Goal: Information Seeking & Learning: Understand process/instructions

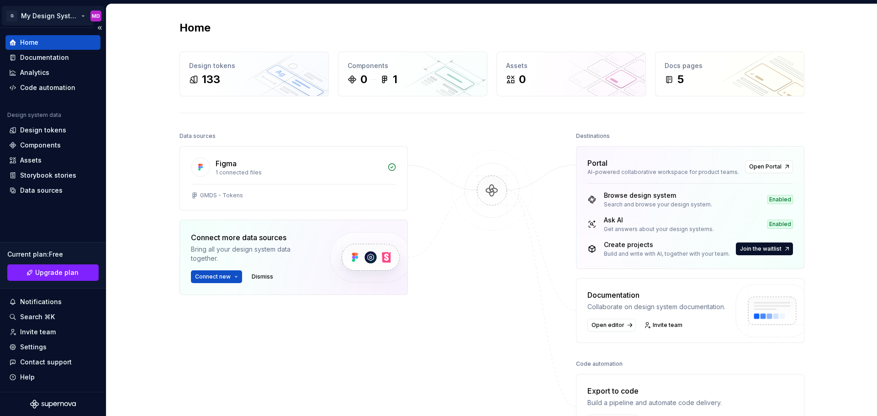
click at [54, 16] on html "G My Design System MD Home Documentation Analytics Code automation Design syste…" at bounding box center [438, 208] width 877 height 416
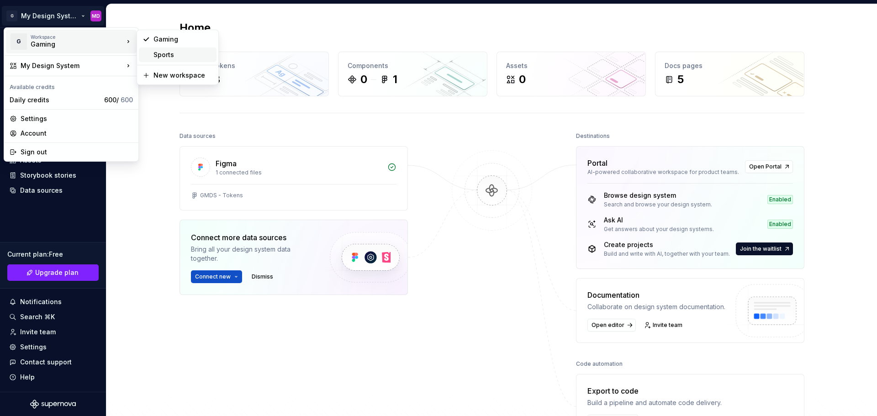
click at [164, 58] on div "Sports" at bounding box center [182, 54] width 59 height 9
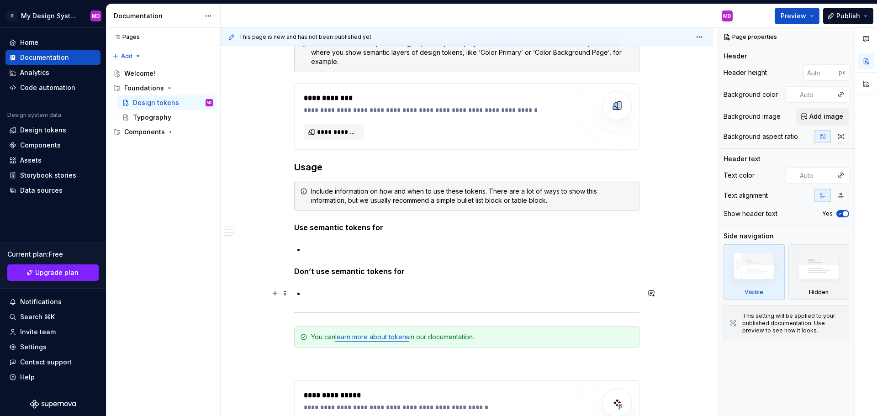
scroll to position [805, 0]
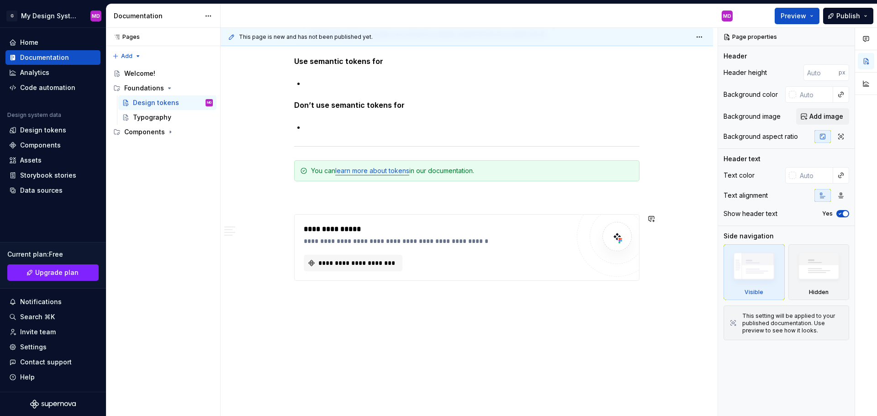
click at [333, 305] on div "**********" at bounding box center [469, 222] width 497 height 389
click at [273, 223] on button "button" at bounding box center [274, 218] width 13 height 13
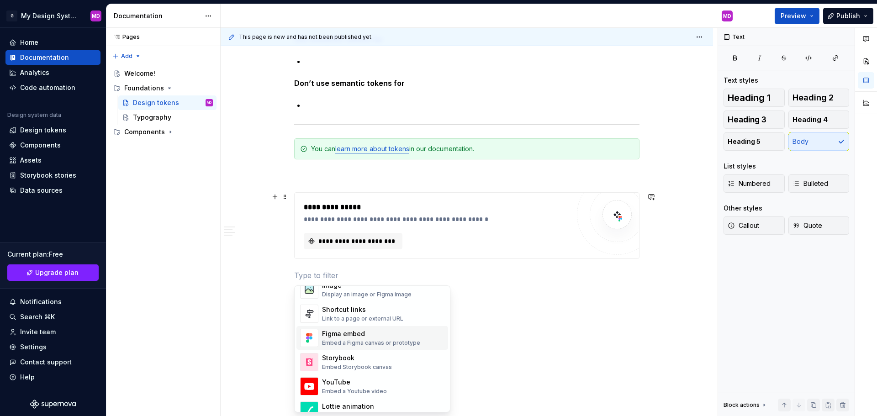
scroll to position [457, 0]
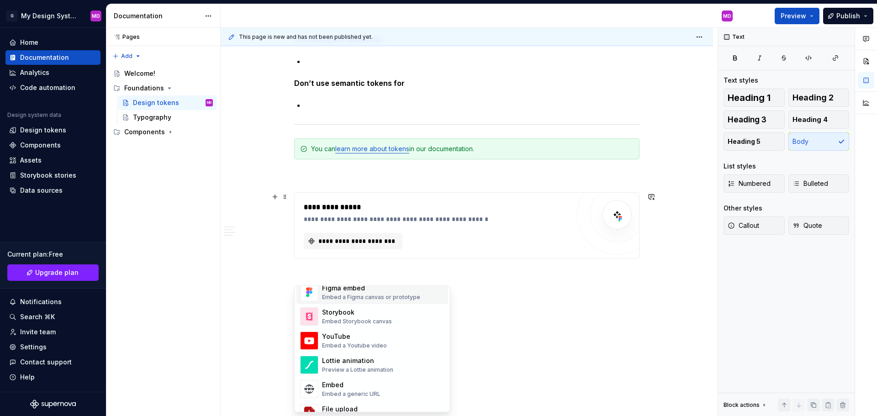
click at [382, 300] on div "Embed a Figma canvas or prototype" at bounding box center [371, 297] width 98 height 7
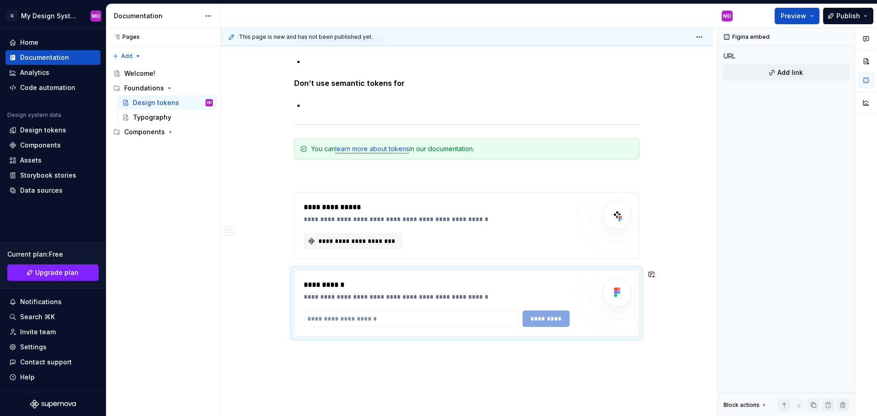
click at [272, 277] on button "button" at bounding box center [274, 274] width 13 height 13
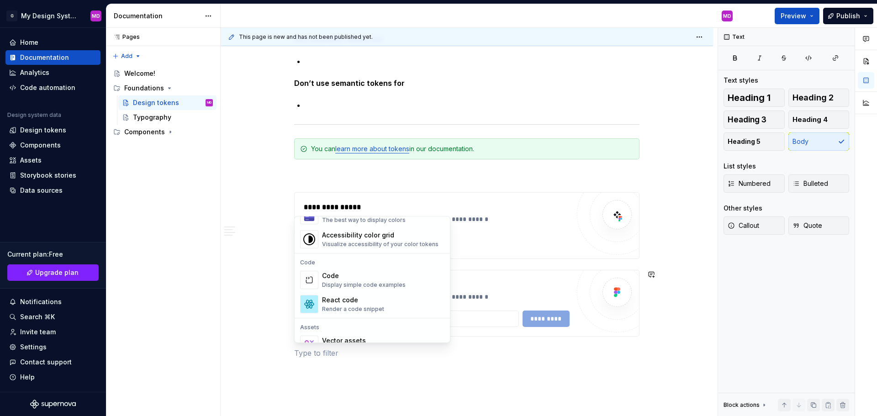
scroll to position [731, 0]
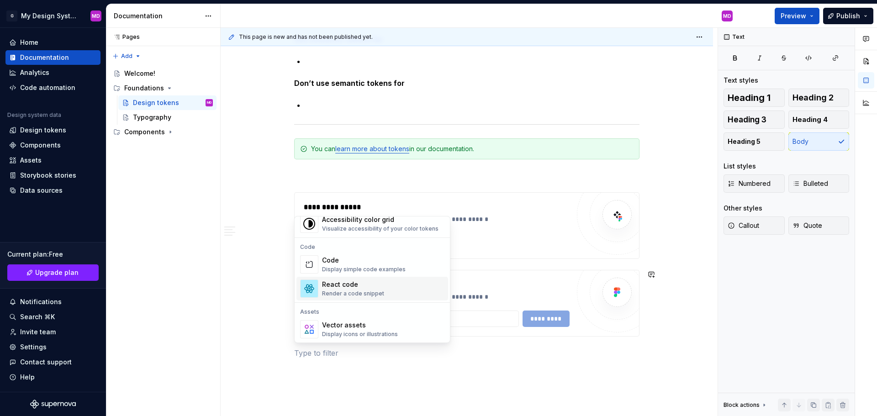
click at [344, 295] on div "Render a code snippet" at bounding box center [353, 293] width 62 height 7
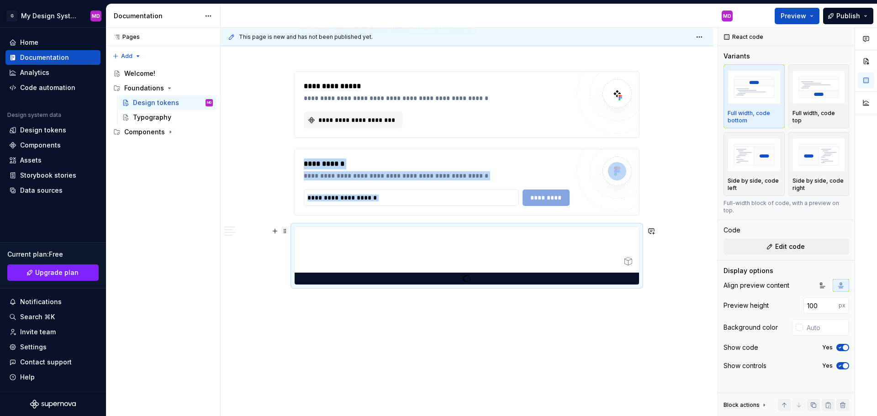
scroll to position [952, 0]
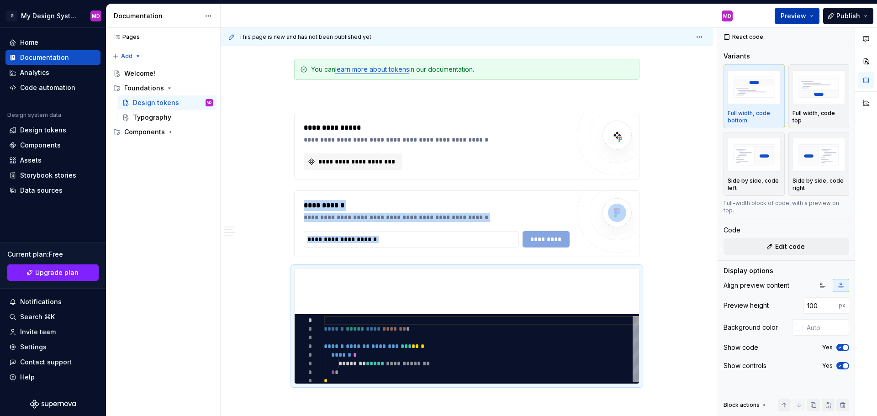
click at [800, 16] on span "Preview" at bounding box center [793, 15] width 26 height 9
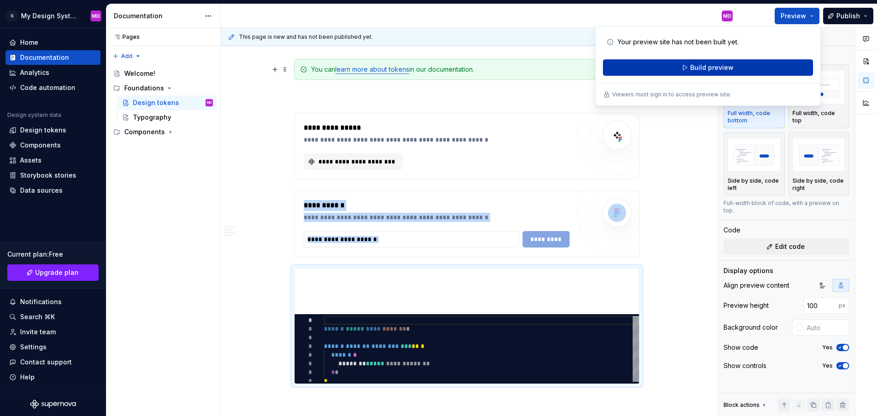
click at [713, 69] on span "Build preview" at bounding box center [711, 67] width 43 height 9
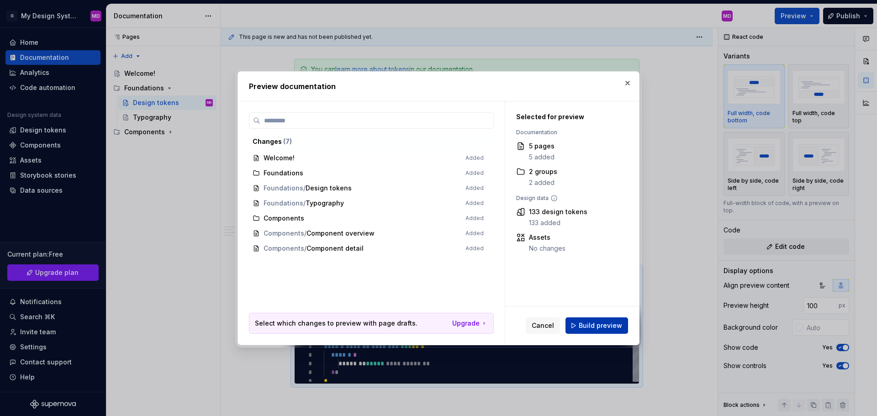
click at [621, 328] on span "Build preview" at bounding box center [599, 325] width 43 height 9
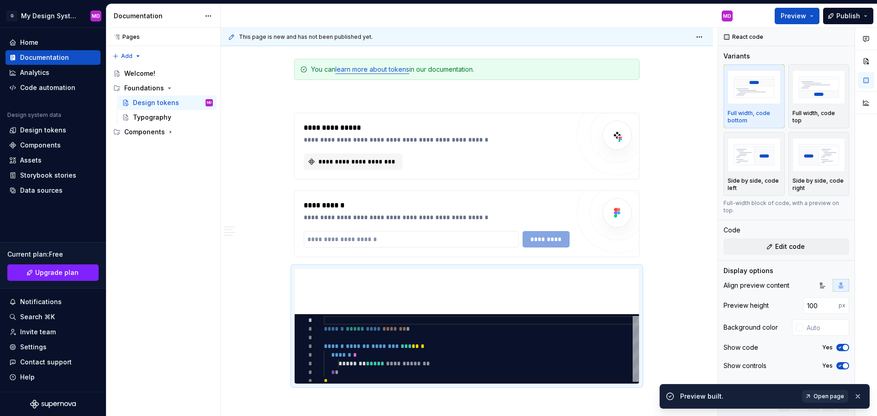
click at [823, 398] on span "Open page" at bounding box center [828, 396] width 31 height 7
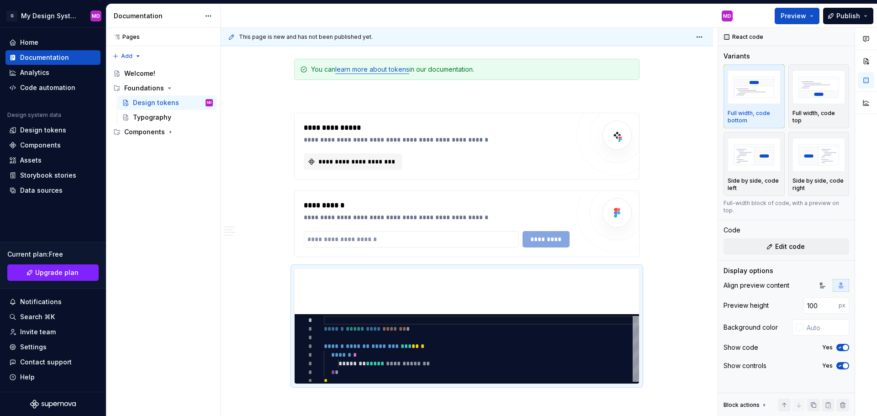
type textarea "*"
